Goal: Task Accomplishment & Management: Use online tool/utility

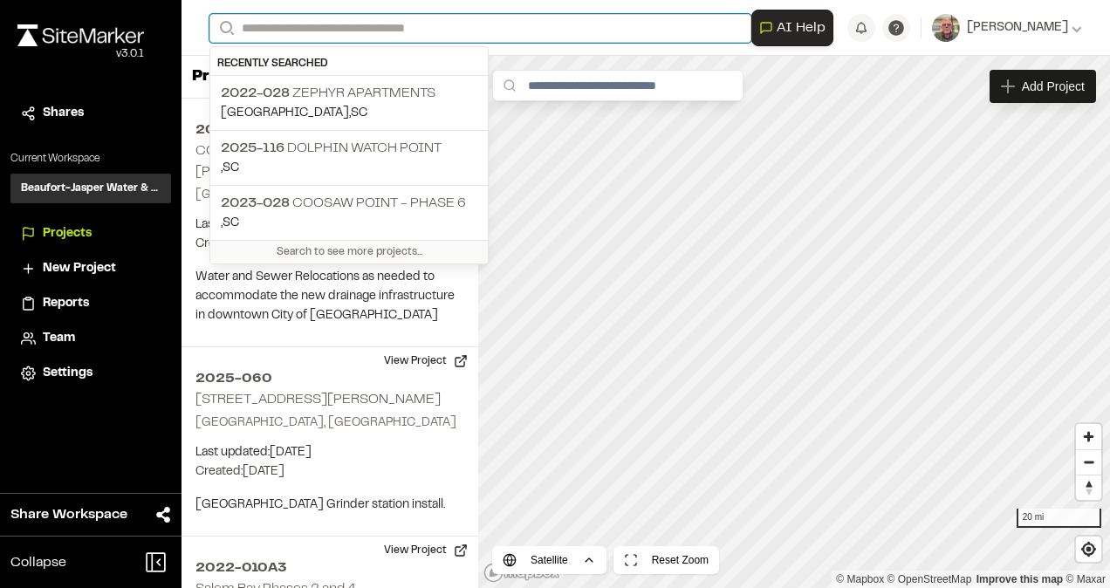
click at [344, 24] on input "Search" at bounding box center [481, 28] width 542 height 29
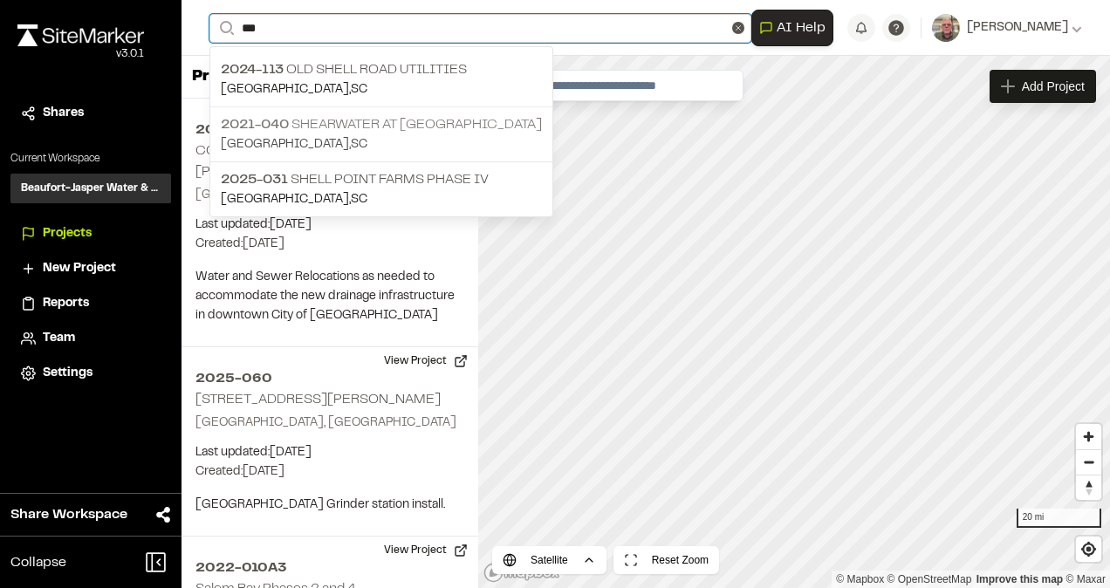
type input "***"
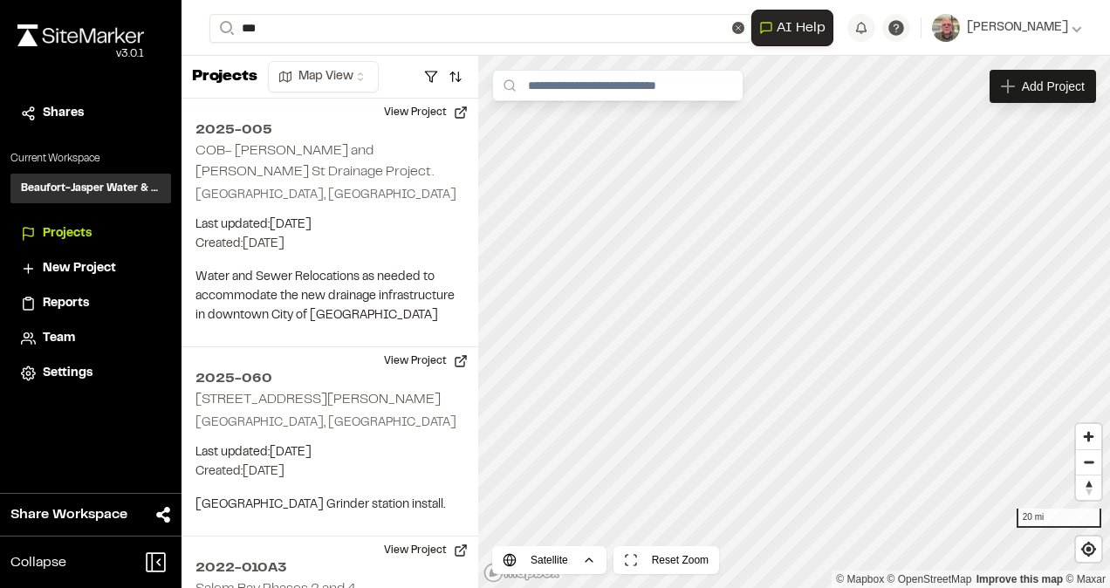
click at [344, 119] on p "2021-040 Shearwater at [GEOGRAPHIC_DATA]" at bounding box center [381, 124] width 321 height 21
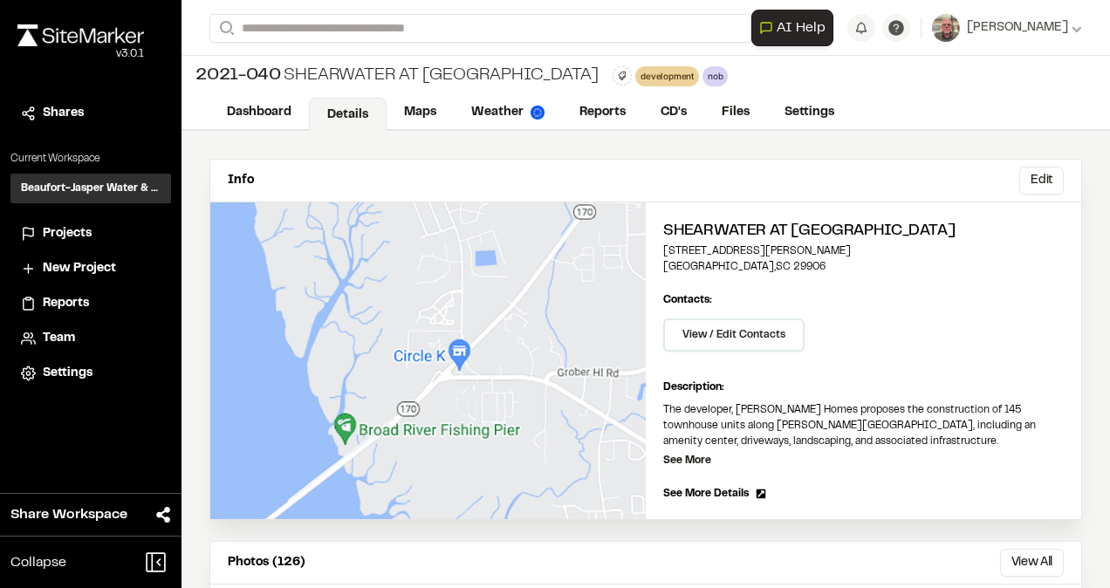
click at [811, 549] on div "Photos (126) View All ... Close Select Download Zoom to Pin Unselect Download Z…" at bounding box center [645, 563] width 871 height 43
click at [606, 108] on link "Reports" at bounding box center [603, 114] width 83 height 33
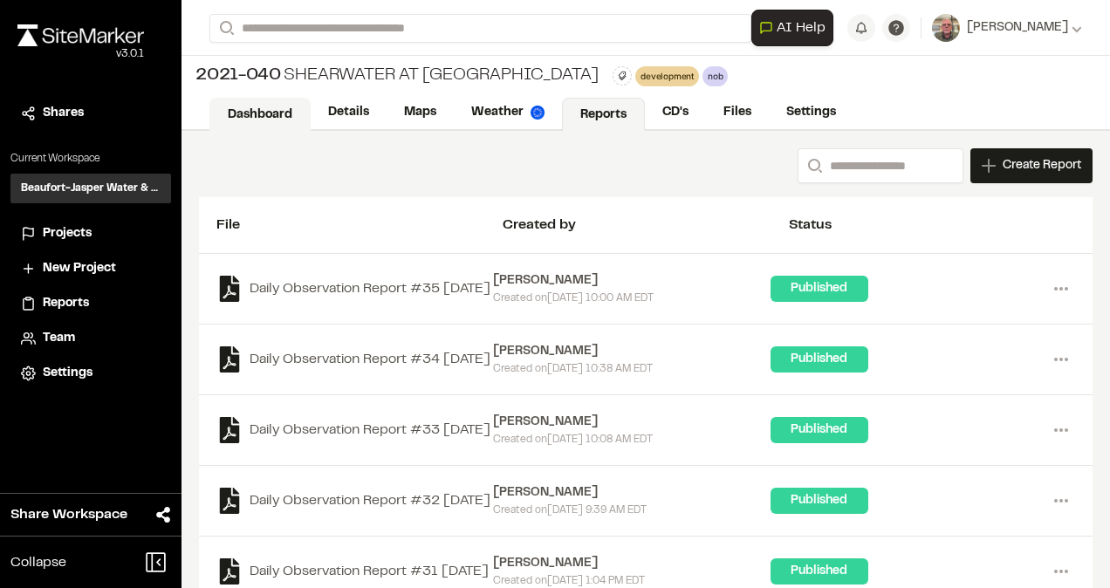
click at [272, 115] on link "Dashboard" at bounding box center [260, 114] width 101 height 33
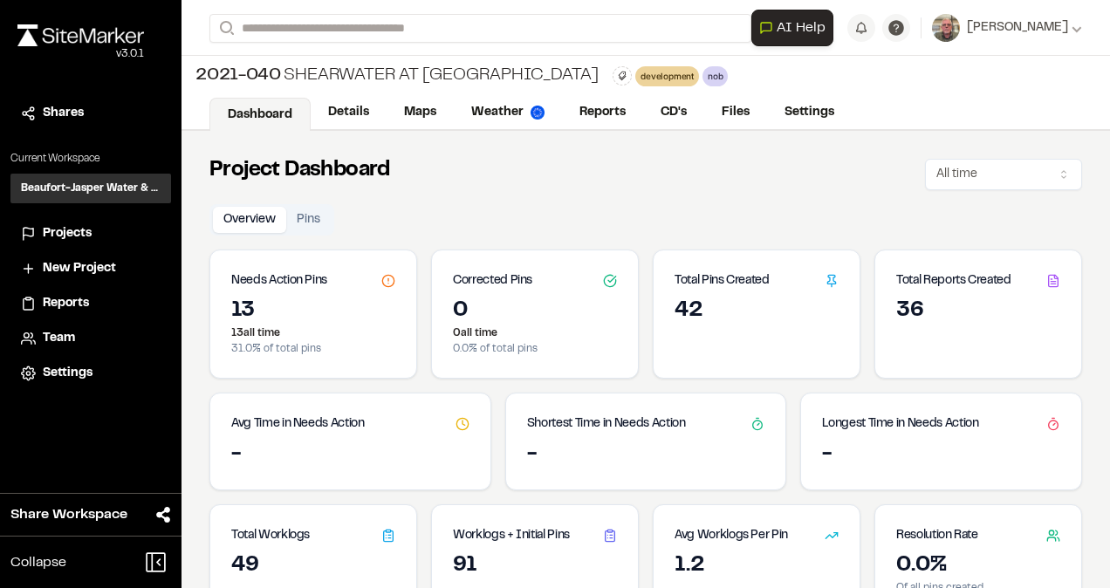
click at [825, 285] on icon at bounding box center [832, 281] width 14 height 14
click at [729, 275] on h3 "Total Pins Created" at bounding box center [722, 280] width 95 height 19
click at [319, 222] on button "Pins" at bounding box center [308, 220] width 45 height 26
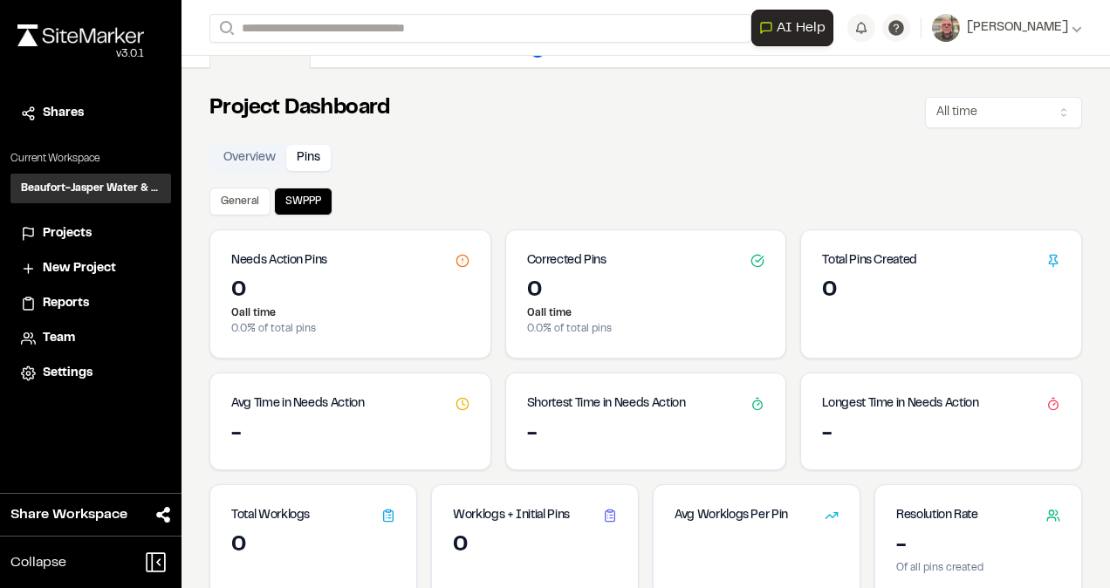
scroll to position [63, 0]
click at [251, 199] on button "General" at bounding box center [240, 201] width 61 height 28
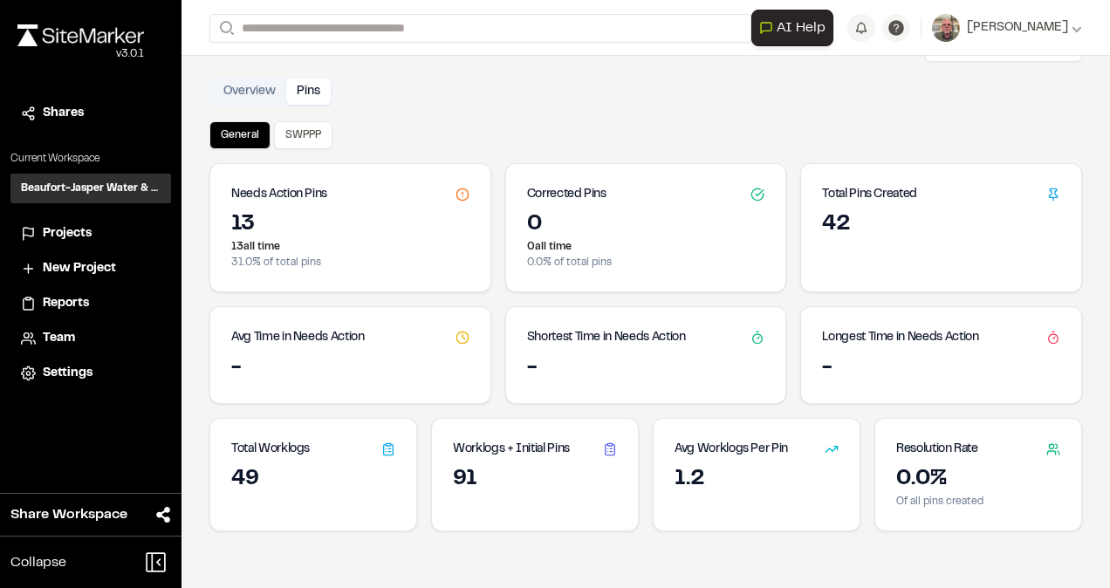
scroll to position [129, 0]
click at [311, 87] on button "Pins" at bounding box center [308, 91] width 45 height 26
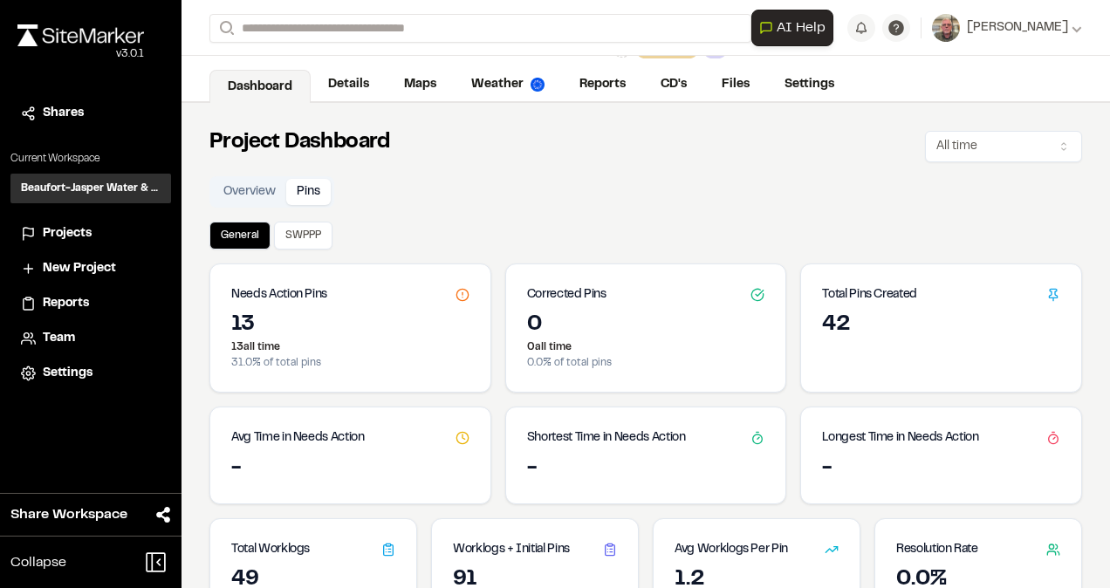
scroll to position [0, 0]
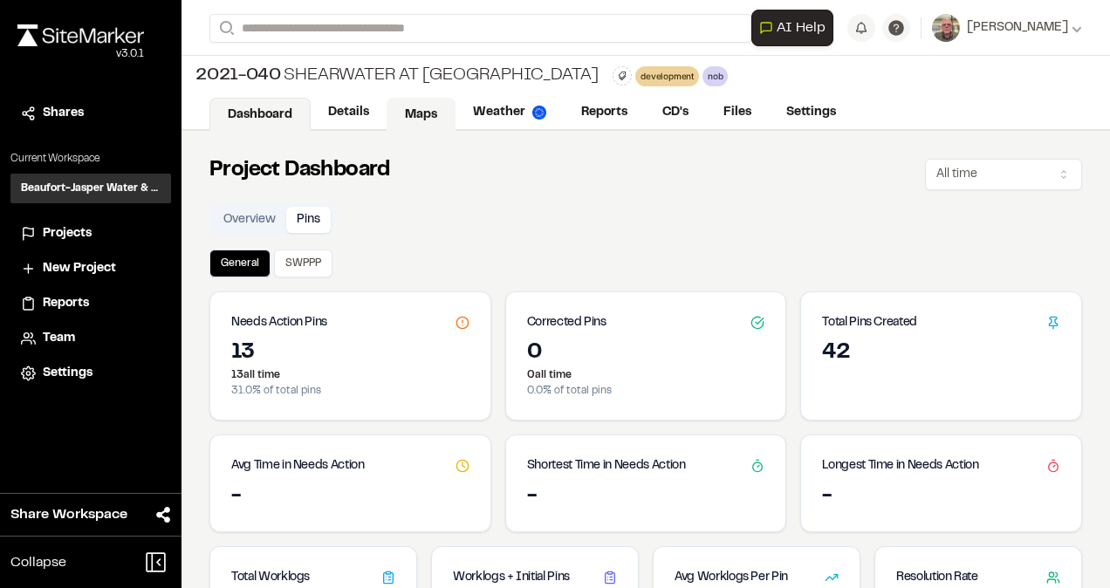
click at [422, 109] on link "Maps" at bounding box center [421, 114] width 69 height 33
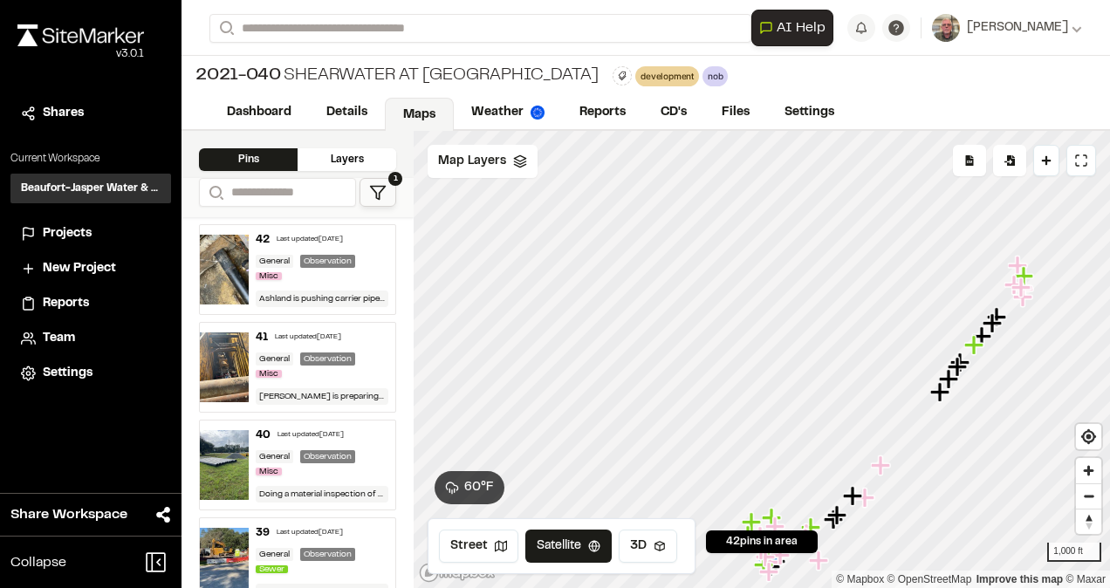
click at [1109, 484] on html "Close sidebar v 3.0.1 Shares Current Workspace Beaufort-Jasper Water & Sewer Au…" at bounding box center [555, 294] width 1110 height 588
click at [1013, 287] on icon "Map marker" at bounding box center [1021, 287] width 19 height 19
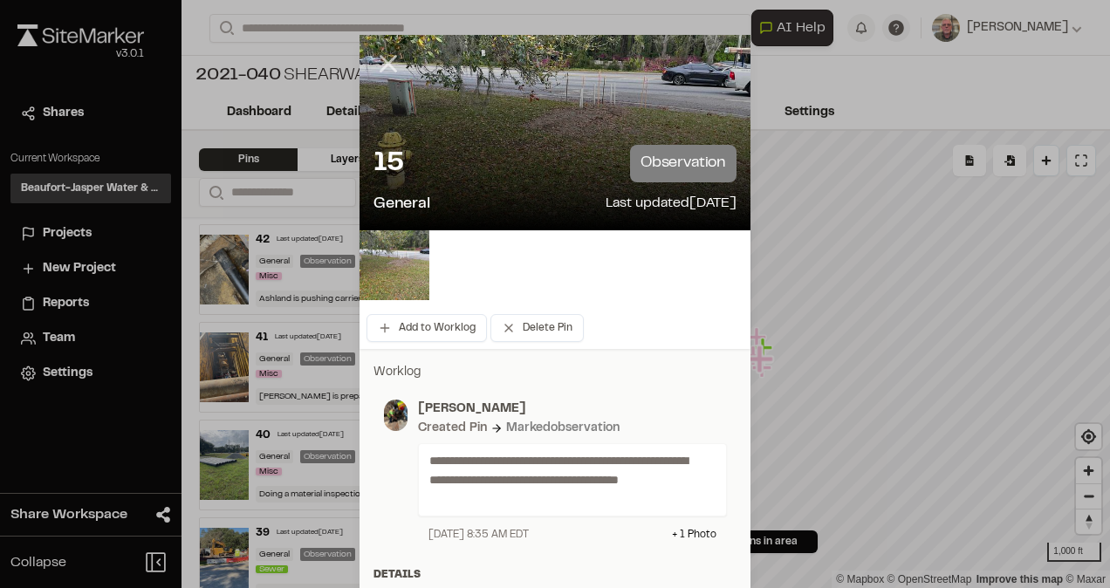
click at [382, 68] on icon at bounding box center [389, 64] width 30 height 30
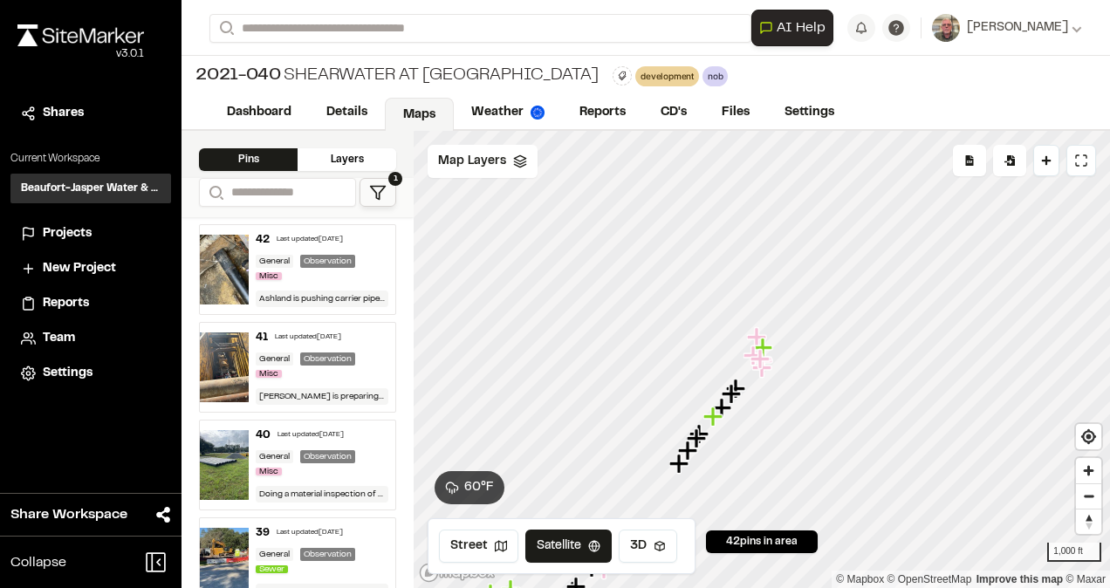
click at [765, 367] on icon "Map marker" at bounding box center [762, 359] width 23 height 23
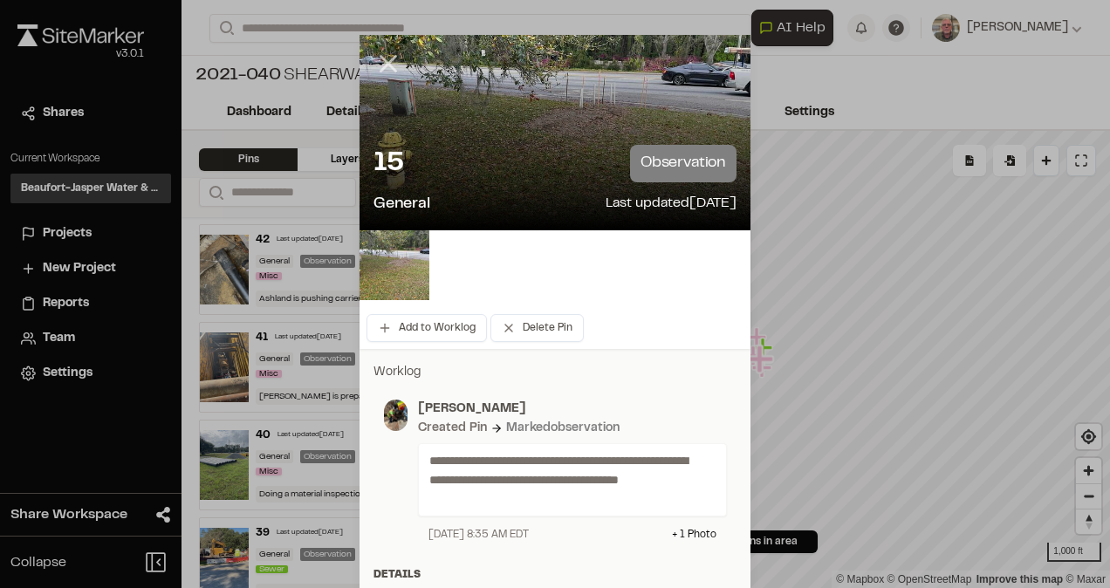
click at [382, 56] on icon at bounding box center [389, 64] width 30 height 30
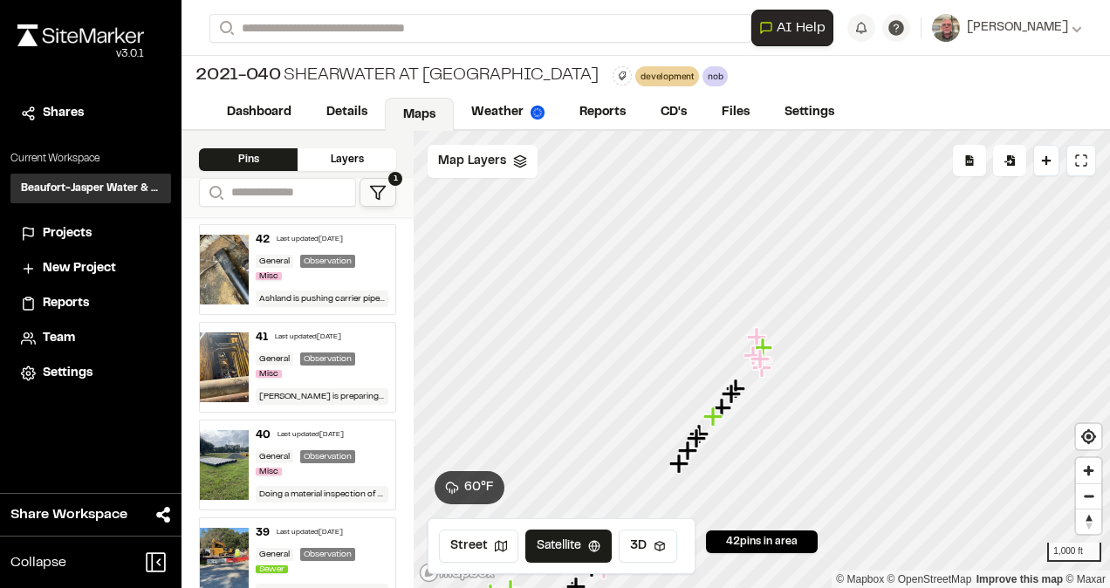
click at [311, 278] on div "General Observation Misc" at bounding box center [322, 269] width 133 height 29
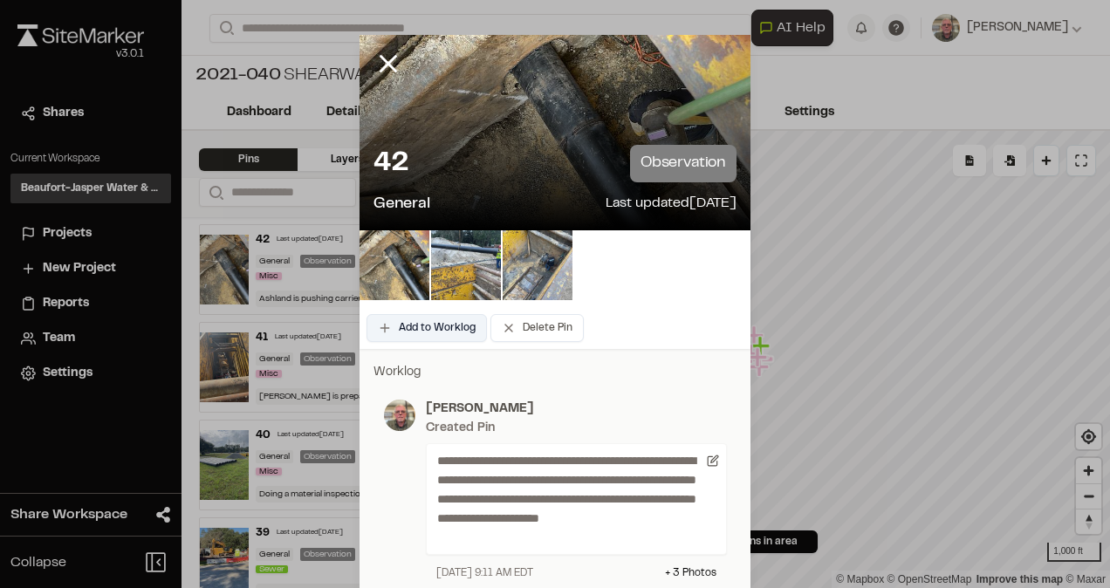
click at [440, 335] on button "Add to Worklog" at bounding box center [427, 328] width 120 height 28
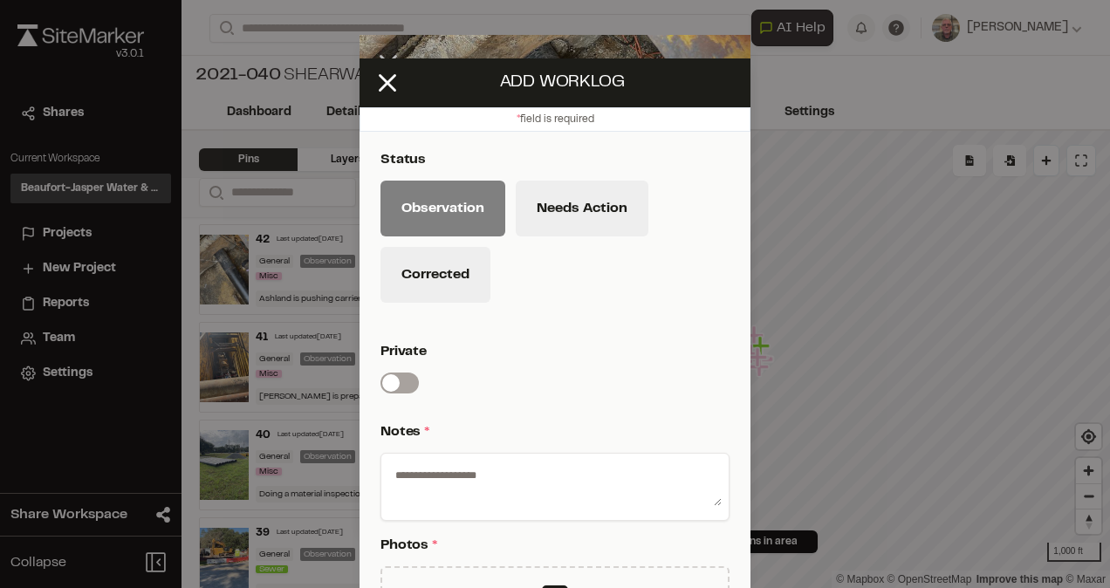
click at [450, 463] on textarea at bounding box center [554, 483] width 333 height 45
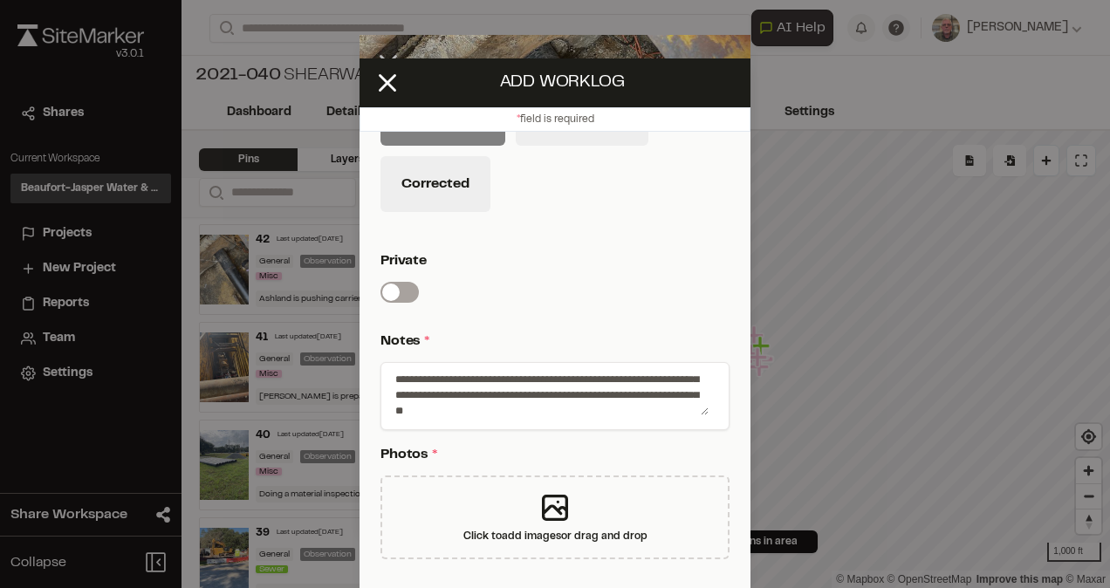
scroll to position [93, 0]
type textarea "**********"
drag, startPoint x: 720, startPoint y: 538, endPoint x: 718, endPoint y: 527, distance: 10.6
click at [718, 527] on div "**********" at bounding box center [555, 321] width 391 height 564
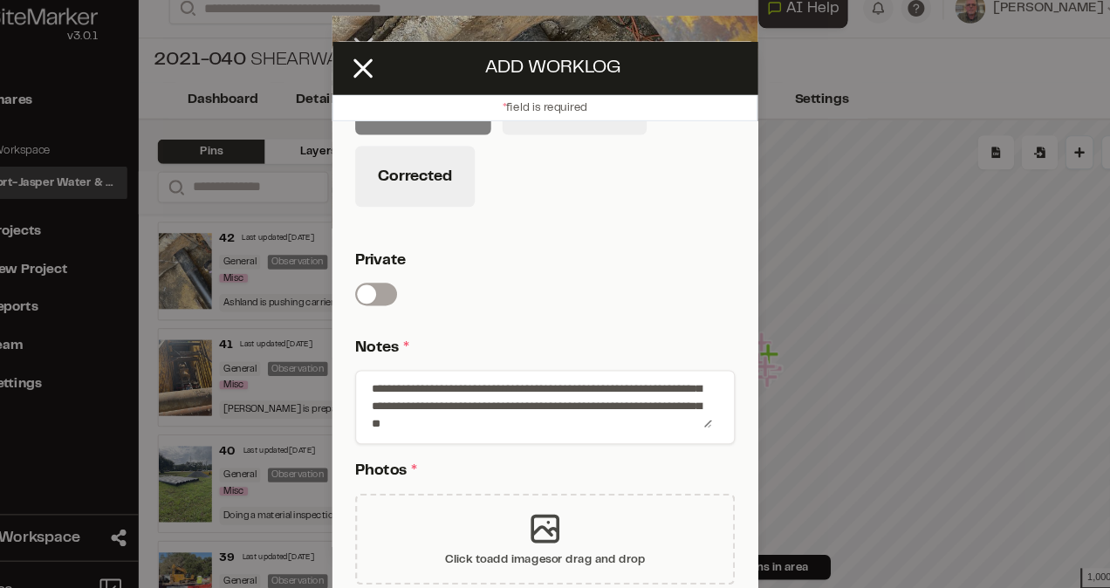
click at [563, 505] on div "Click to add images or drag and drop" at bounding box center [555, 516] width 349 height 84
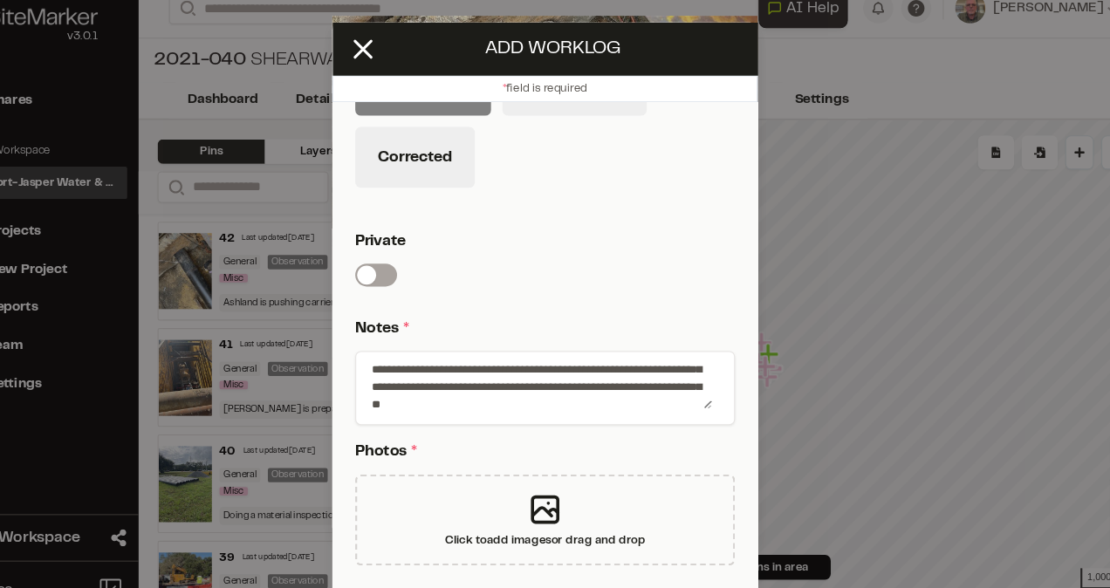
click at [627, 247] on p "Private" at bounding box center [552, 241] width 342 height 21
drag, startPoint x: 627, startPoint y: 247, endPoint x: 601, endPoint y: 264, distance: 31.0
click at [601, 264] on div "Private Switch label" at bounding box center [555, 257] width 349 height 52
drag, startPoint x: 608, startPoint y: 476, endPoint x: 645, endPoint y: 466, distance: 37.9
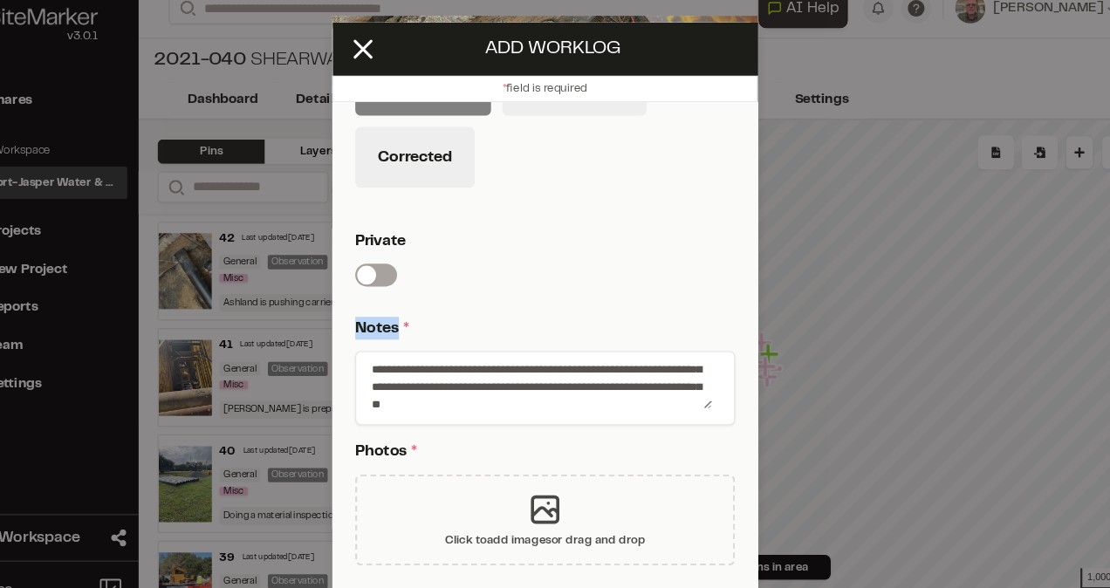
click at [645, 466] on div "Click to add images or drag and drop" at bounding box center [555, 499] width 349 height 84
click at [546, 487] on icon at bounding box center [556, 489] width 24 height 24
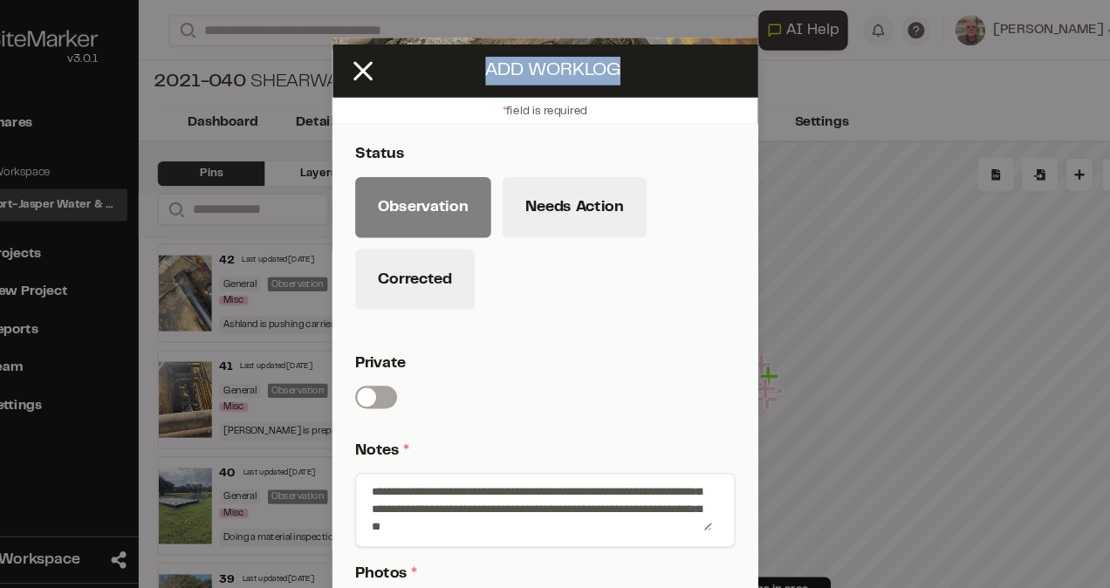
scroll to position [0, 0]
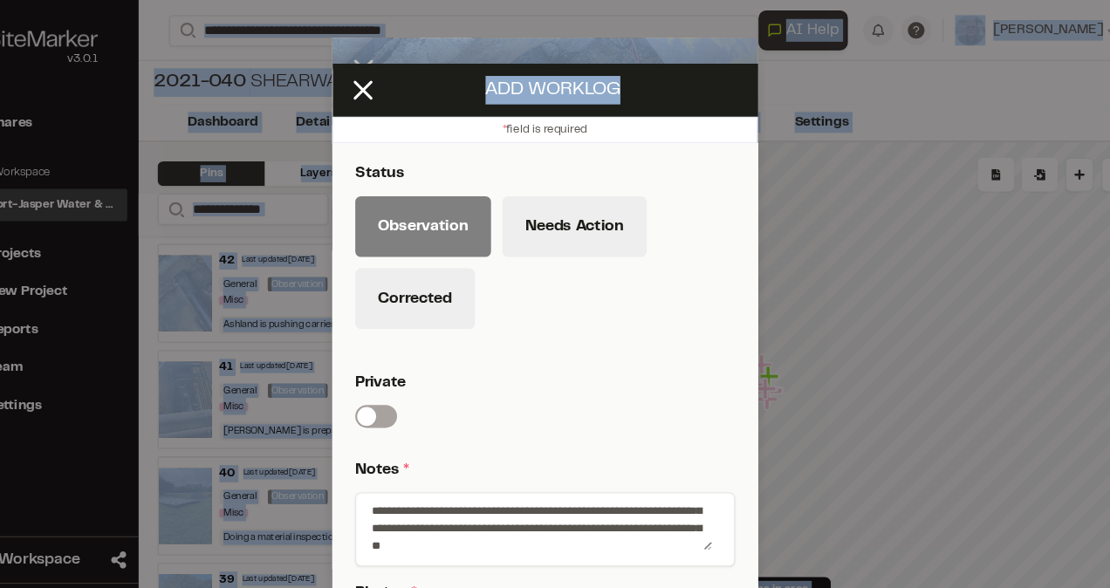
drag, startPoint x: 646, startPoint y: 66, endPoint x: 652, endPoint y: -3, distance: 70.1
click at [652, 0] on html "Close sidebar v 3.0.1 Shares Current Workspace Beaufort-Jasper Water & Sewer Au…" at bounding box center [555, 294] width 1110 height 588
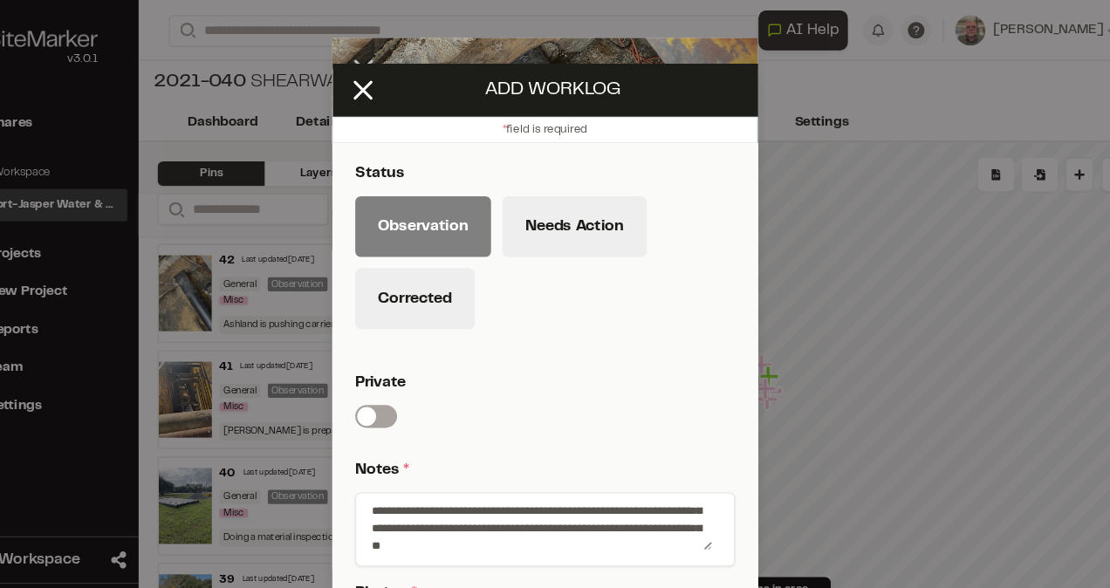
drag, startPoint x: 652, startPoint y: -3, endPoint x: 715, endPoint y: 181, distance: 194.6
click at [715, 181] on div "**********" at bounding box center [555, 459] width 391 height 655
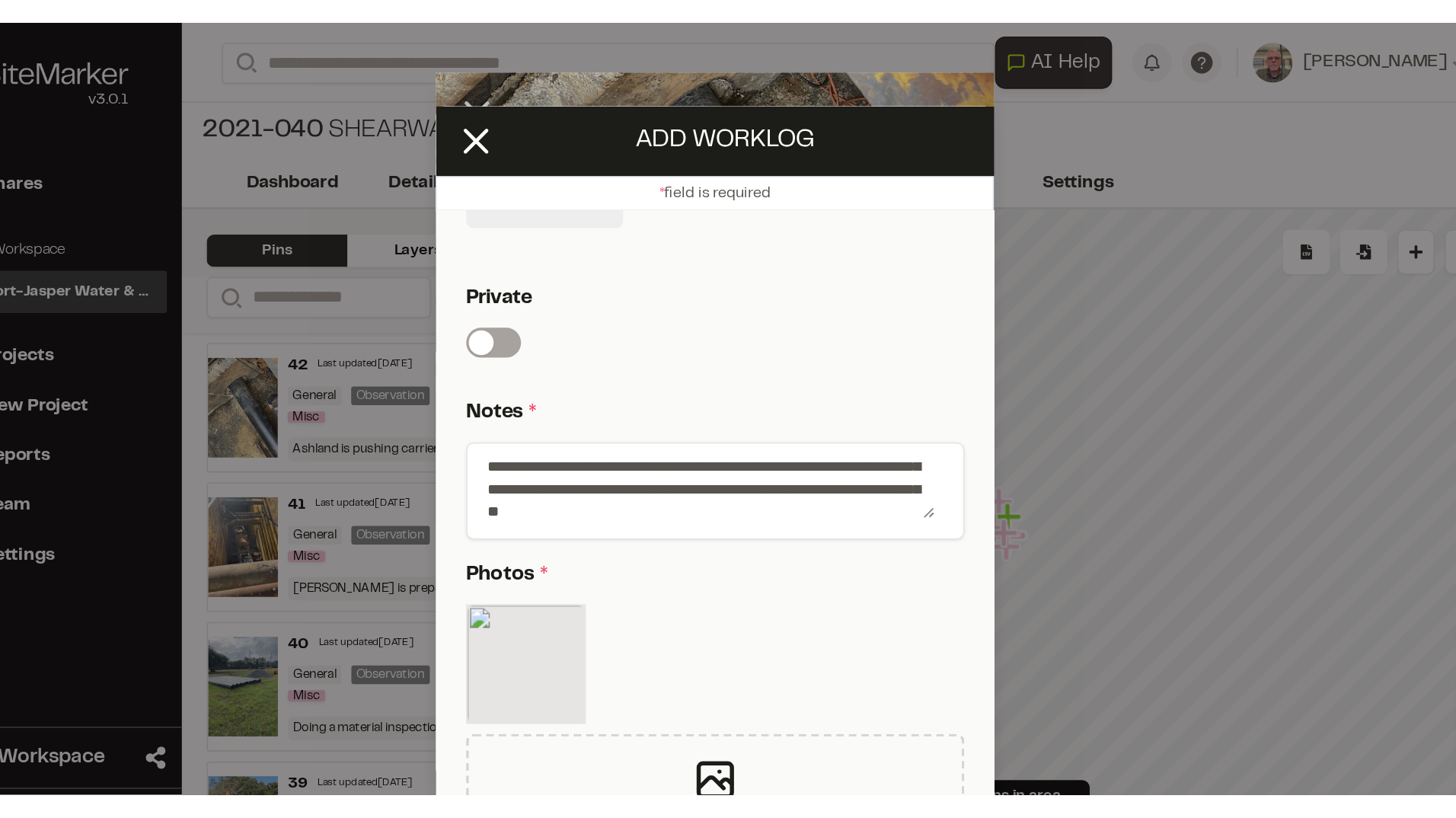
scroll to position [160, 0]
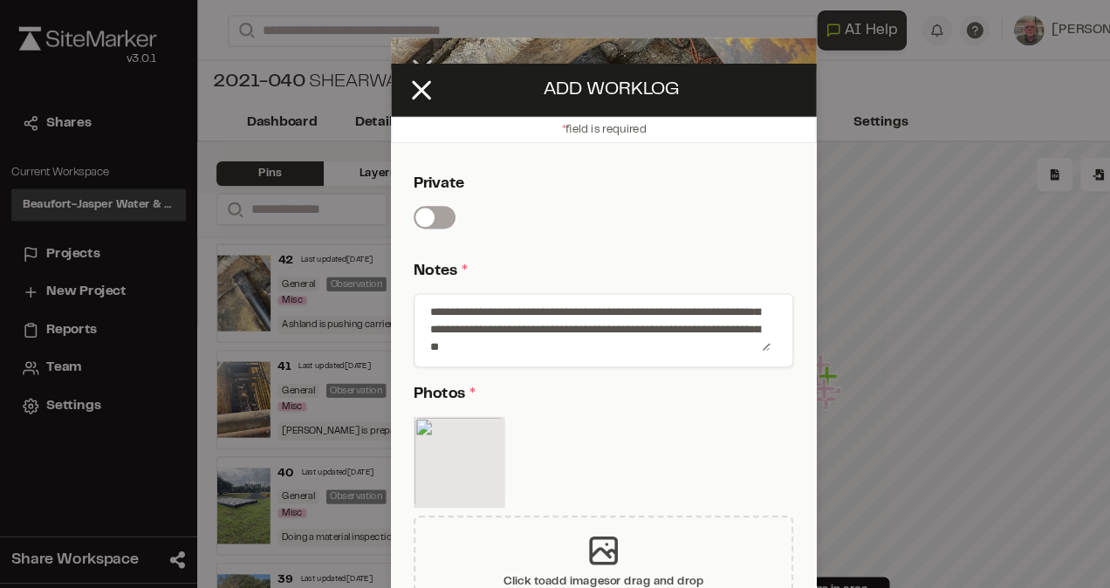
click at [631, 504] on div "Click to add images or drag and drop" at bounding box center [555, 516] width 349 height 84
click at [385, 82] on icon at bounding box center [388, 83] width 30 height 30
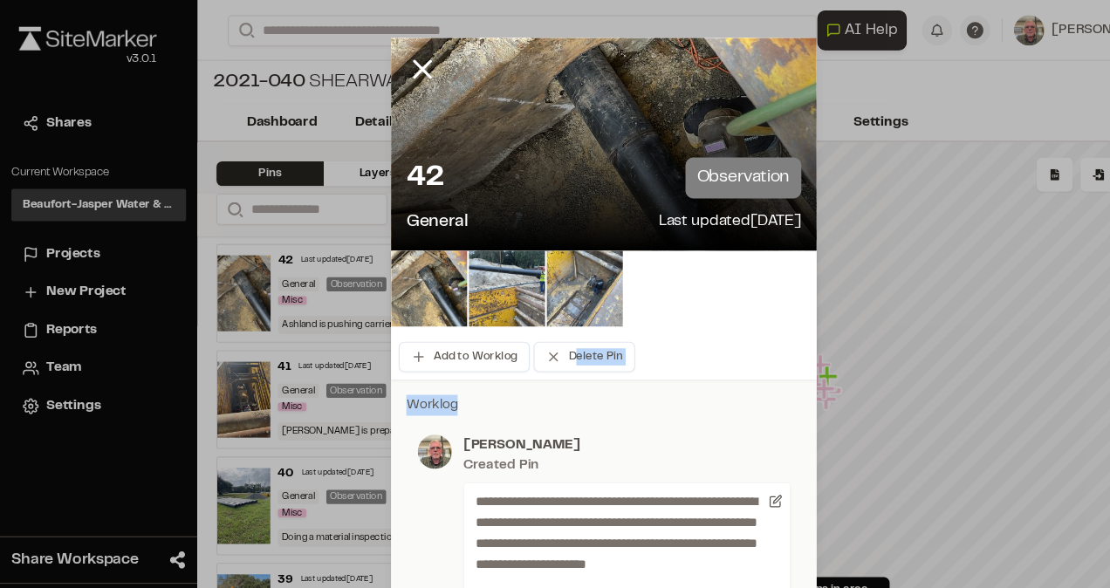
drag, startPoint x: 689, startPoint y: 320, endPoint x: 700, endPoint y: 357, distance: 38.4
click at [700, 357] on div "**********" at bounding box center [555, 532] width 391 height 994
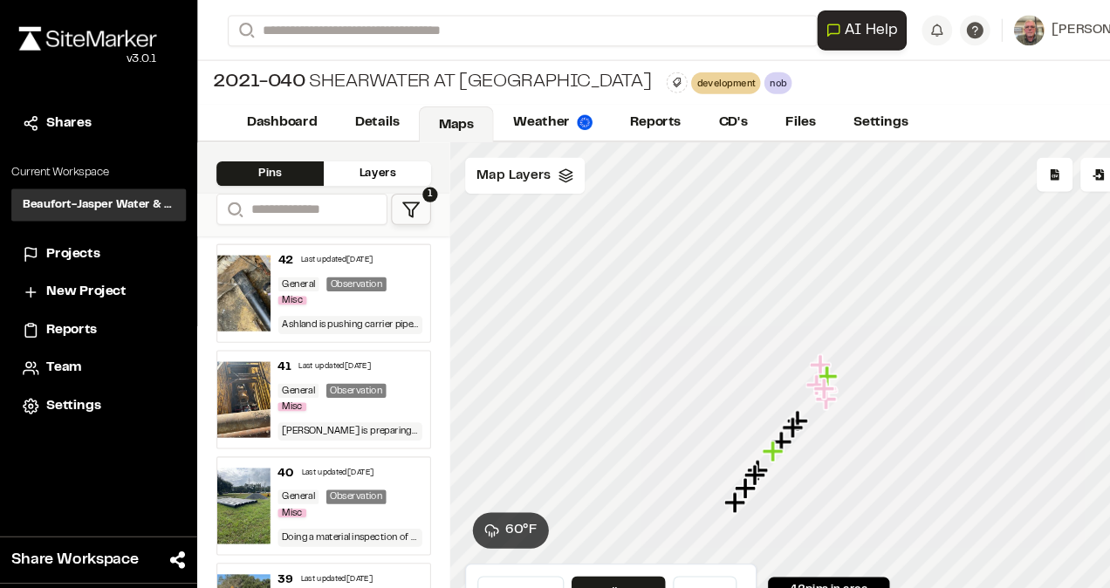
click at [282, 244] on div "42 Last updated [DATE]" at bounding box center [322, 240] width 133 height 16
click at [773, 365] on icon "Map marker" at bounding box center [769, 356] width 23 height 23
click at [765, 378] on icon "Map marker" at bounding box center [763, 369] width 23 height 23
click at [762, 354] on icon "Map marker" at bounding box center [760, 350] width 23 height 23
click at [748, 349] on icon "Map marker" at bounding box center [755, 356] width 23 height 23
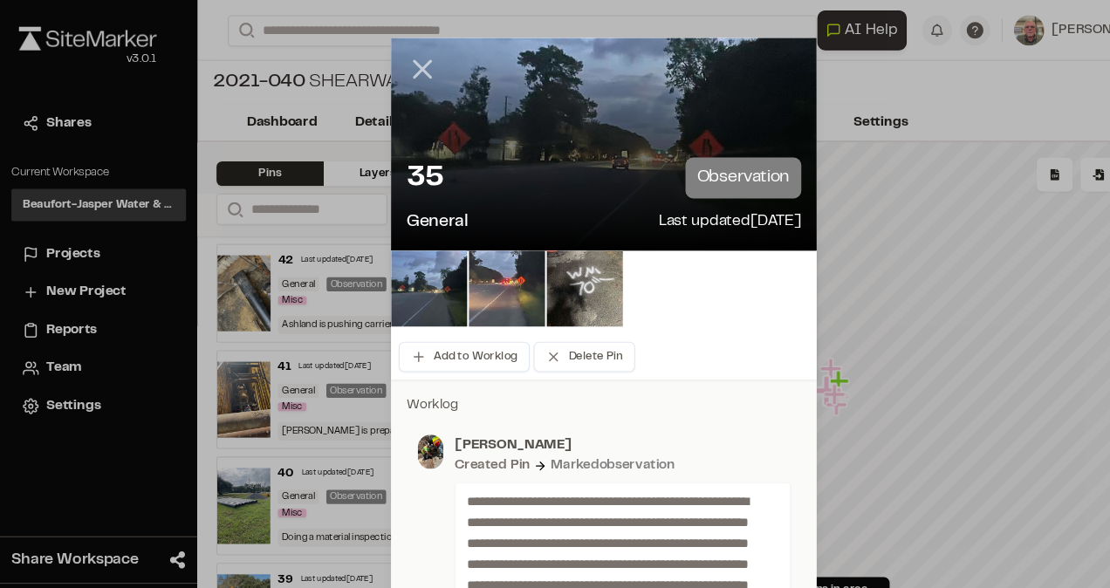
click at [383, 64] on icon at bounding box center [389, 64] width 30 height 30
